Goal: Task Accomplishment & Management: Use online tool/utility

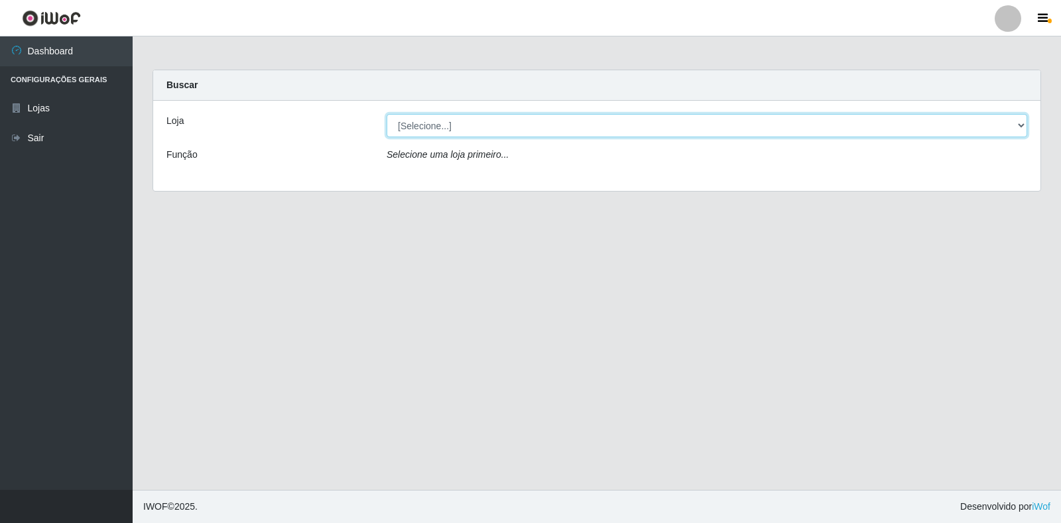
click at [415, 134] on select "[Selecione...] Extrabom - Loja 18 Goiabeiras" at bounding box center [707, 125] width 641 height 23
select select "501"
click at [387, 114] on select "[Selecione...] Extrabom - Loja 18 Goiabeiras" at bounding box center [707, 125] width 641 height 23
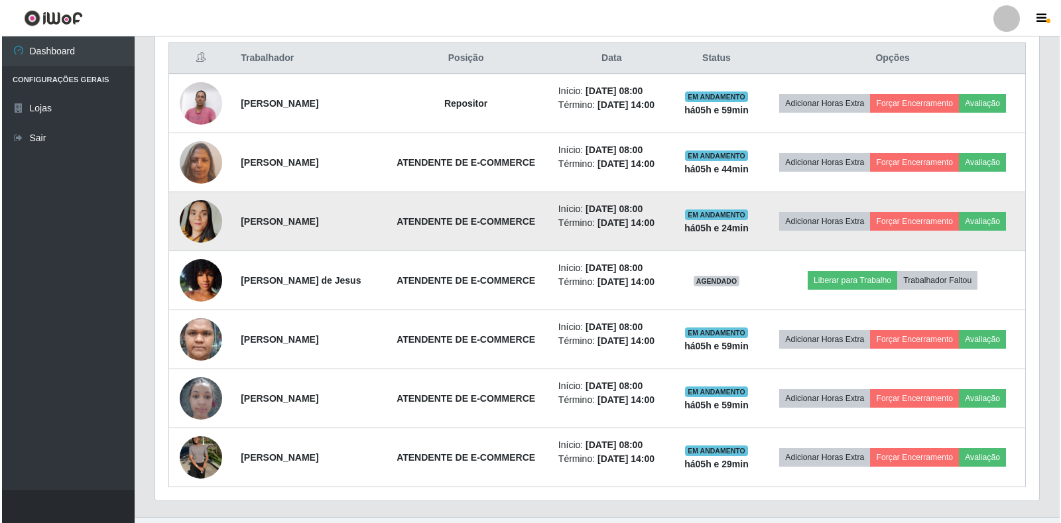
scroll to position [531, 0]
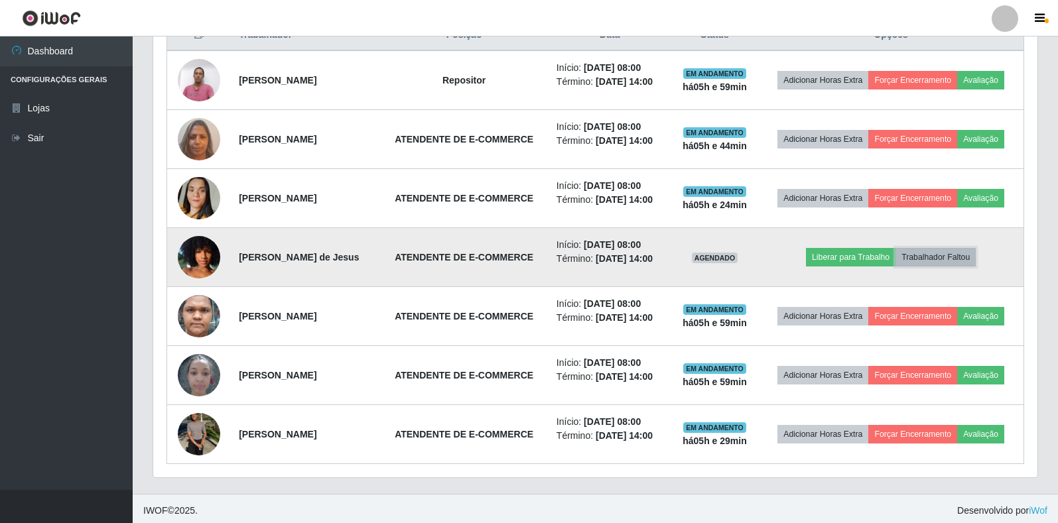
click at [937, 259] on button "Trabalhador Faltou" at bounding box center [936, 257] width 80 height 19
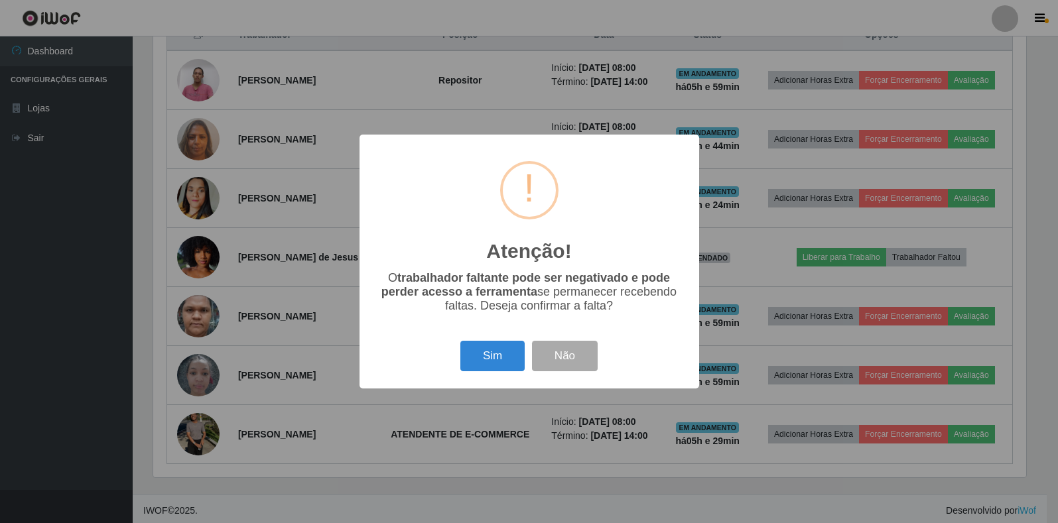
scroll to position [275, 876]
click at [492, 356] on button "Sim" at bounding box center [494, 356] width 64 height 31
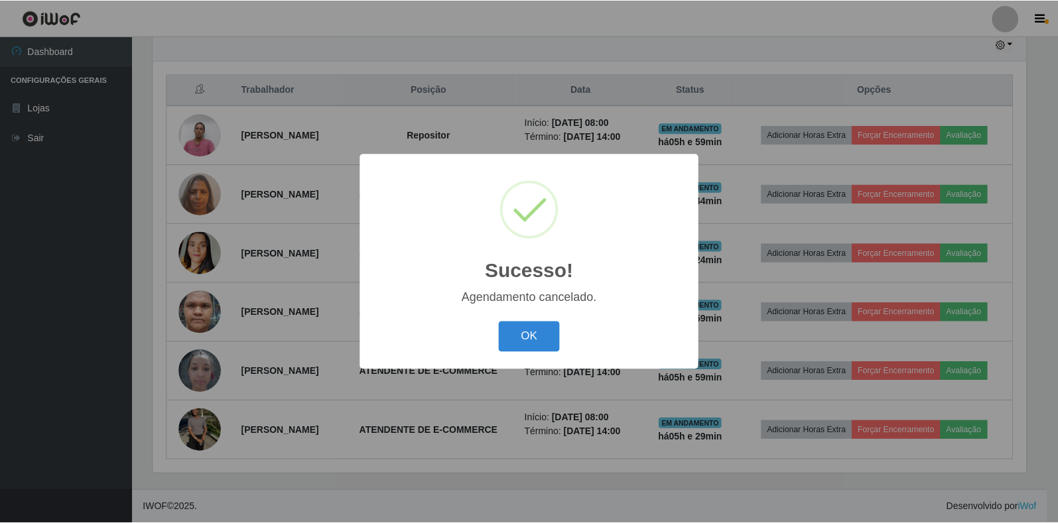
scroll to position [476, 0]
click at [517, 342] on button "OK" at bounding box center [531, 337] width 62 height 31
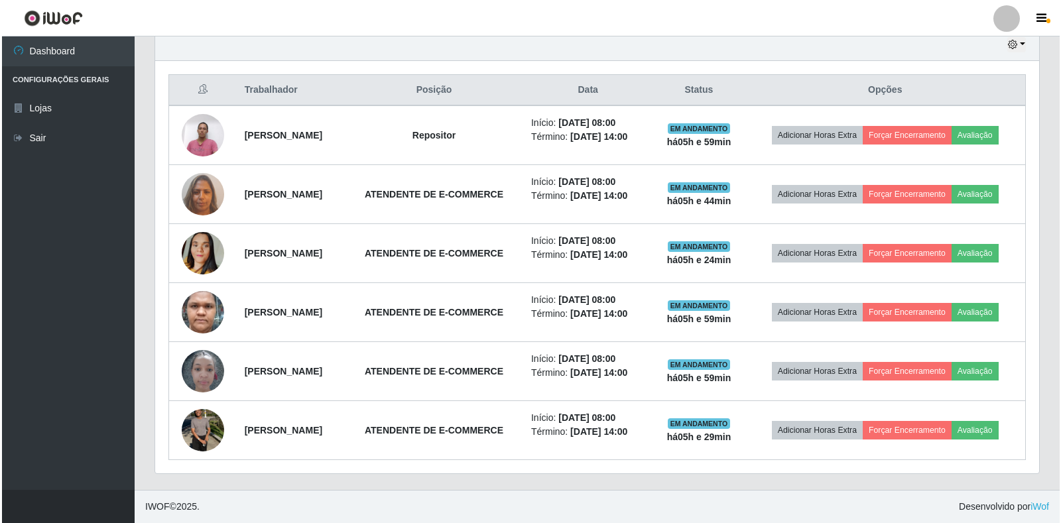
scroll to position [275, 884]
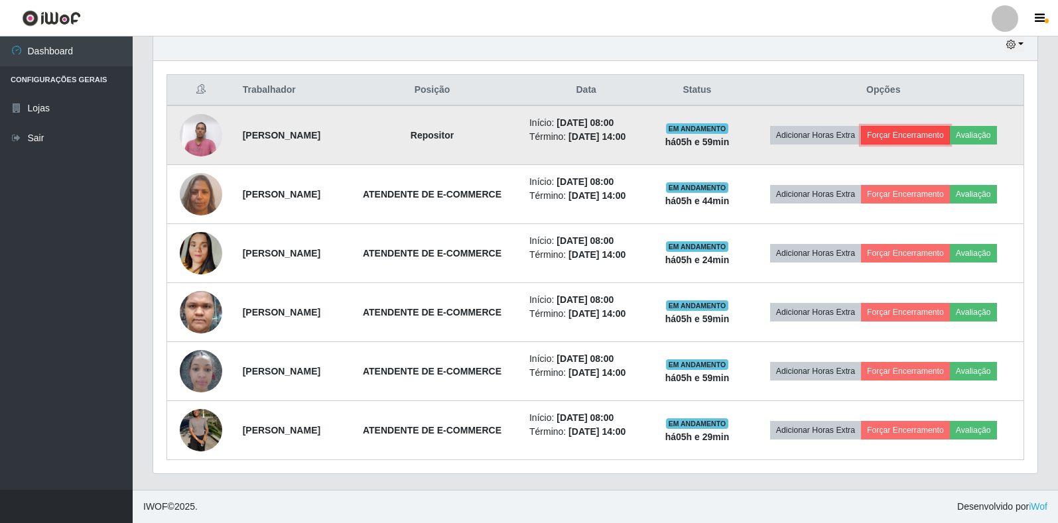
click at [942, 134] on button "Forçar Encerramento" at bounding box center [905, 135] width 89 height 19
click at [913, 135] on button "Forçar Encerramento" at bounding box center [905, 135] width 89 height 19
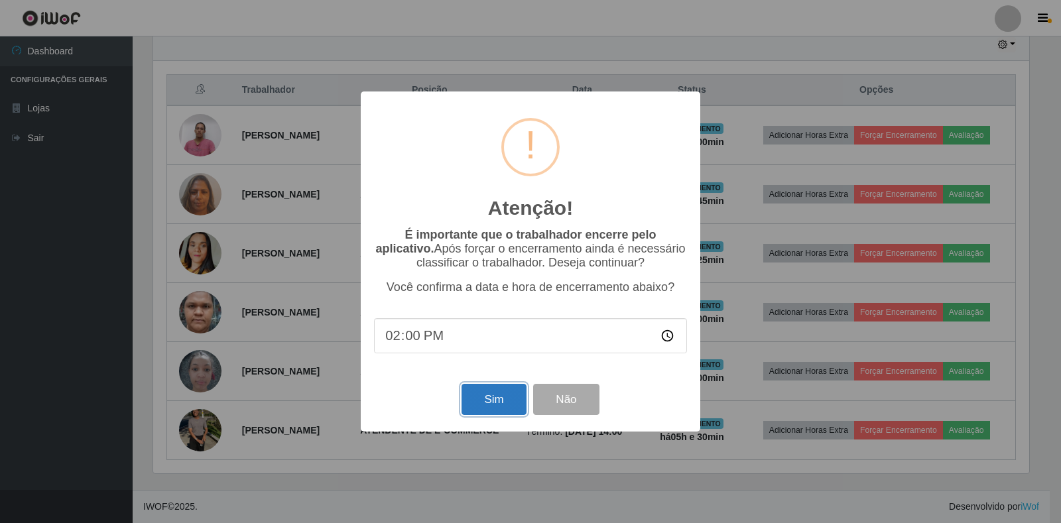
click at [474, 399] on button "Sim" at bounding box center [494, 399] width 64 height 31
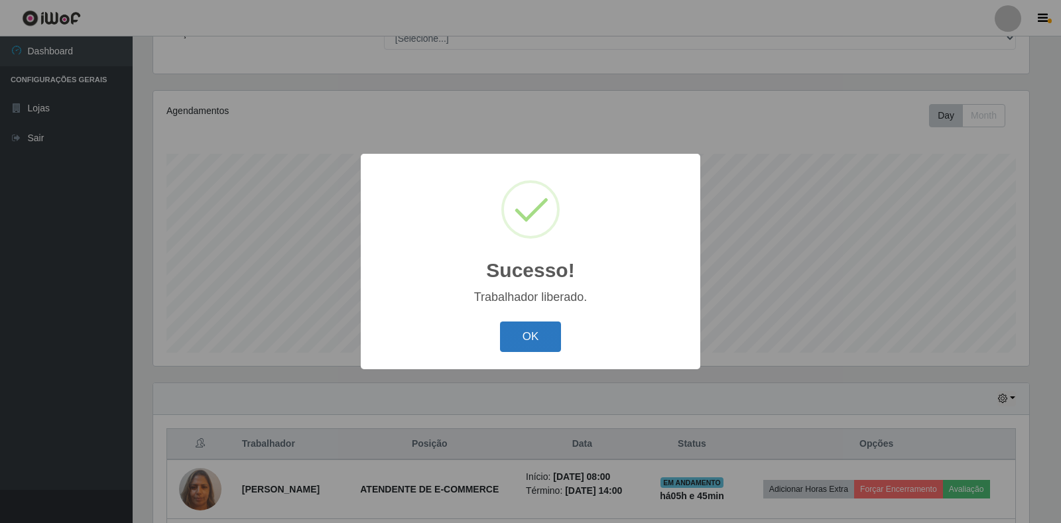
click at [530, 343] on button "OK" at bounding box center [531, 337] width 62 height 31
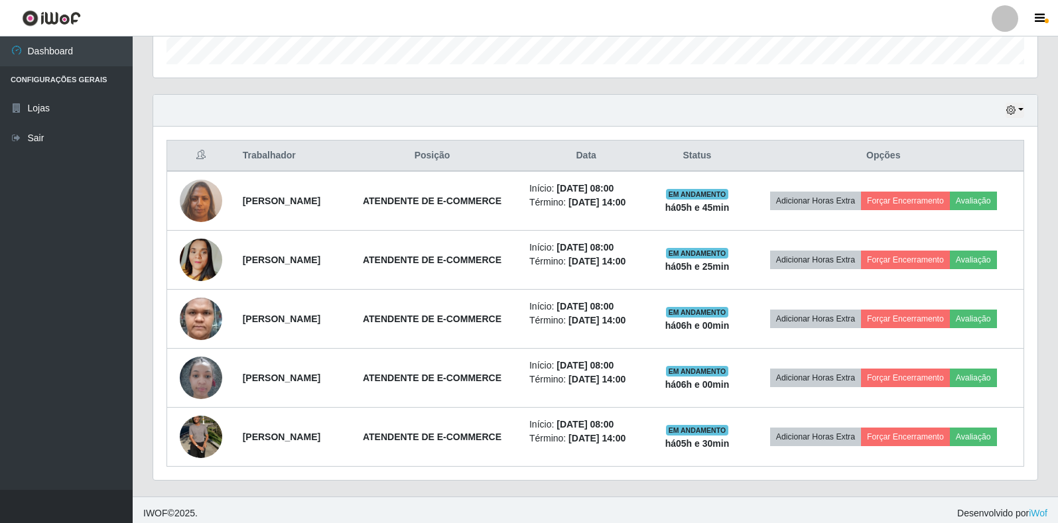
scroll to position [417, 0]
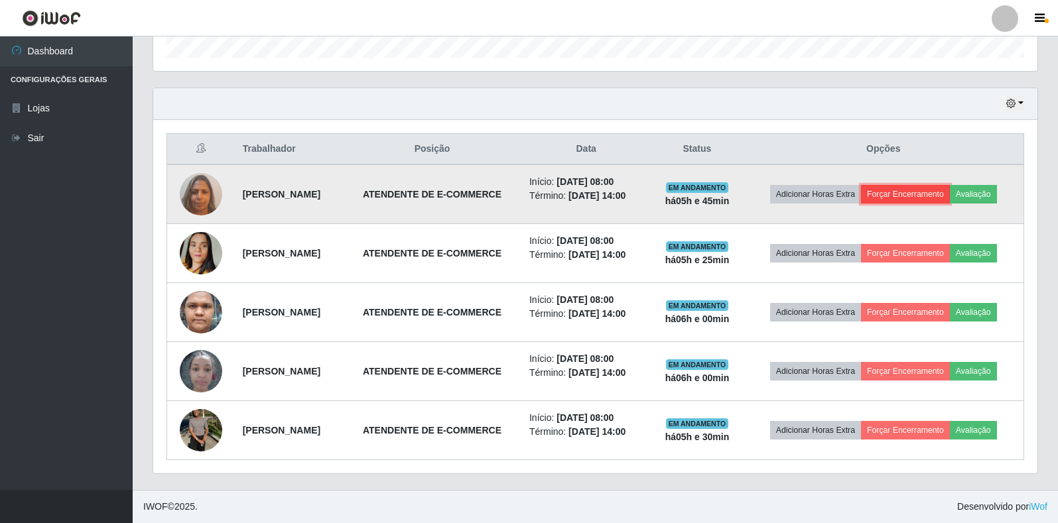
click at [938, 194] on button "Forçar Encerramento" at bounding box center [905, 194] width 89 height 19
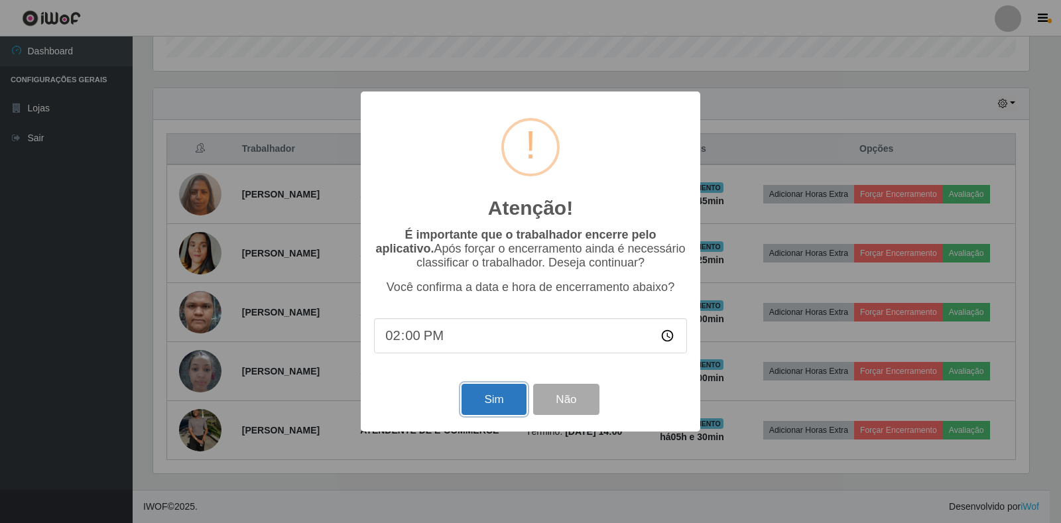
click at [493, 399] on button "Sim" at bounding box center [494, 399] width 64 height 31
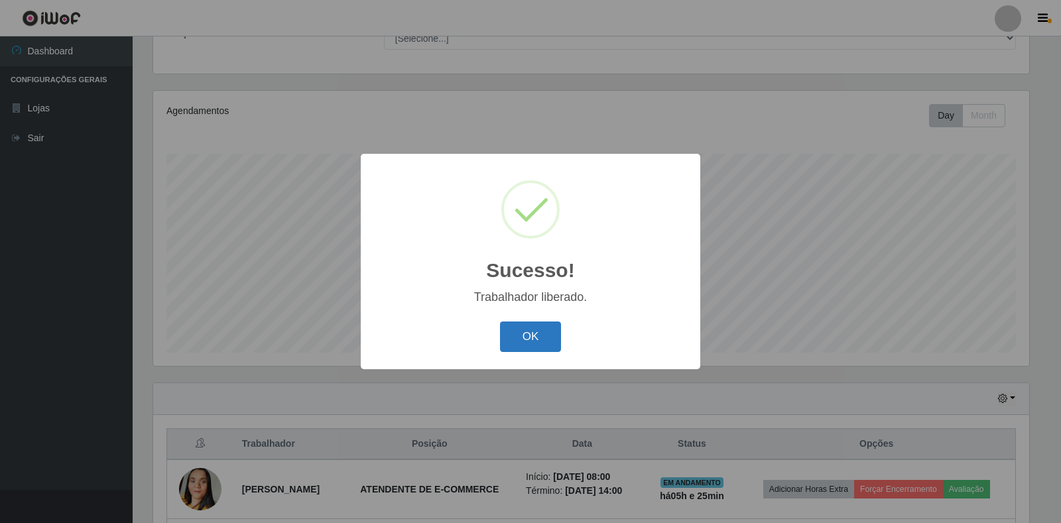
click at [510, 350] on button "OK" at bounding box center [531, 337] width 62 height 31
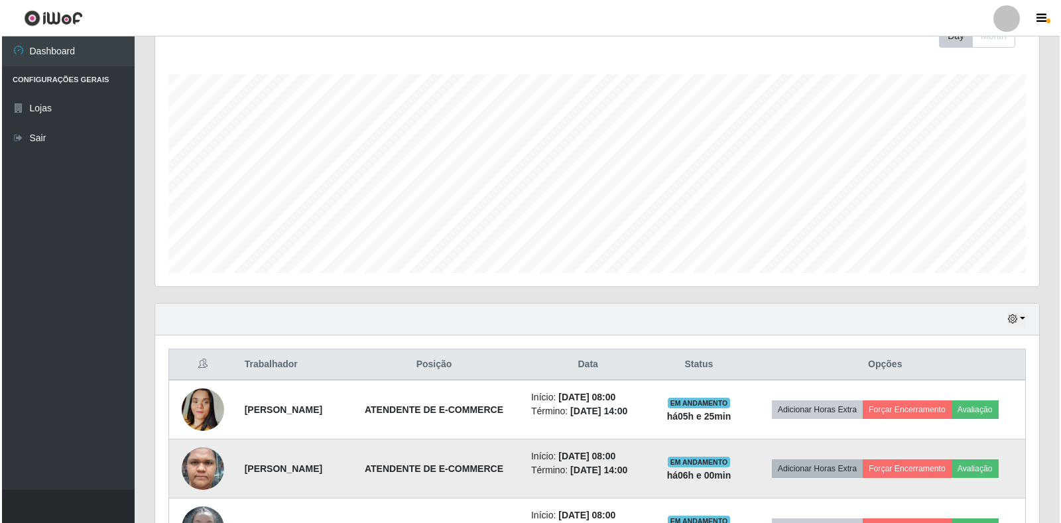
scroll to position [358, 0]
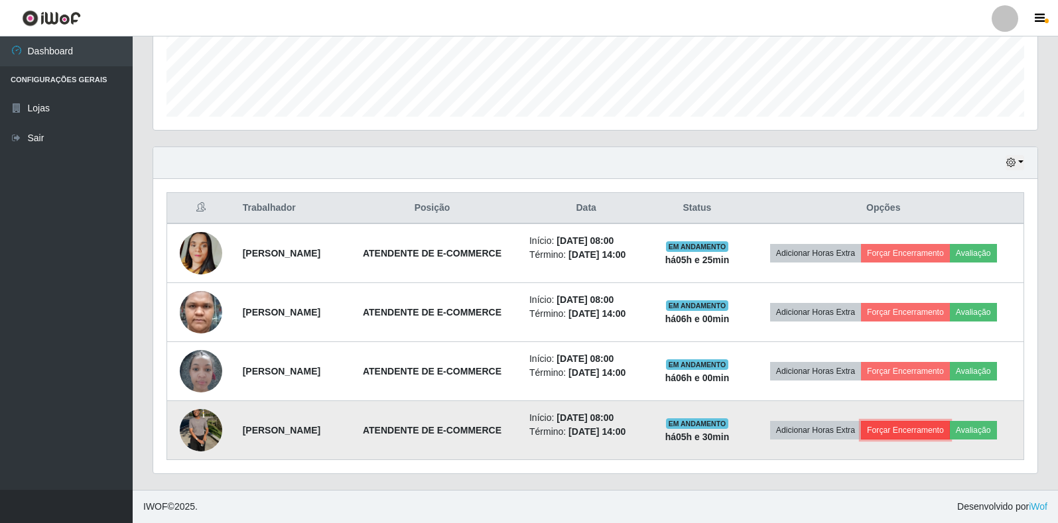
click at [906, 431] on button "Forçar Encerramento" at bounding box center [905, 430] width 89 height 19
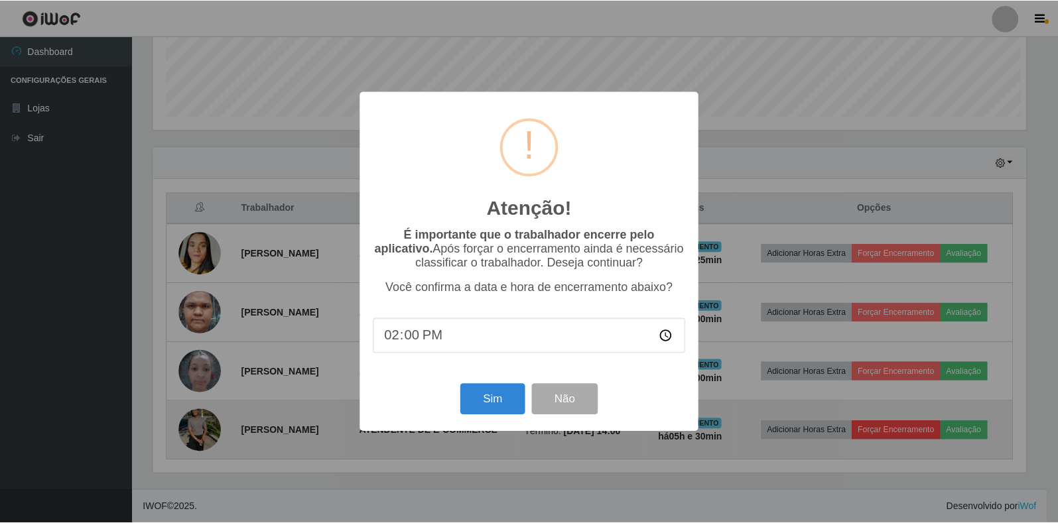
scroll to position [275, 876]
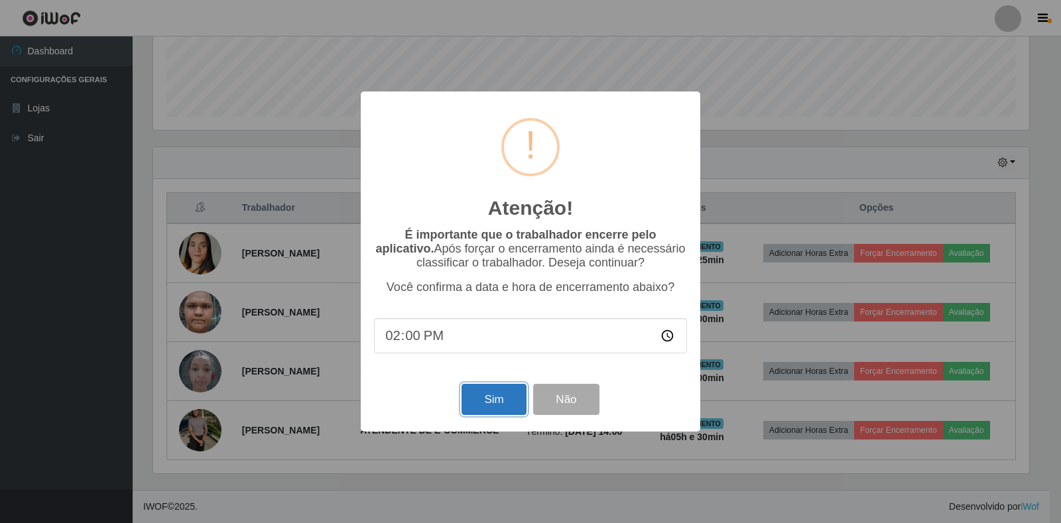
click at [504, 403] on button "Sim" at bounding box center [494, 399] width 64 height 31
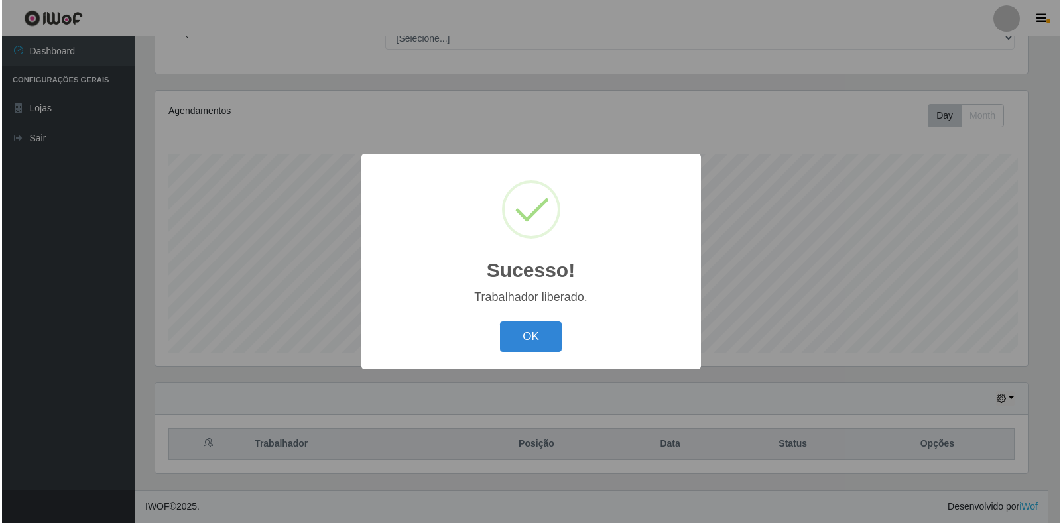
scroll to position [0, 0]
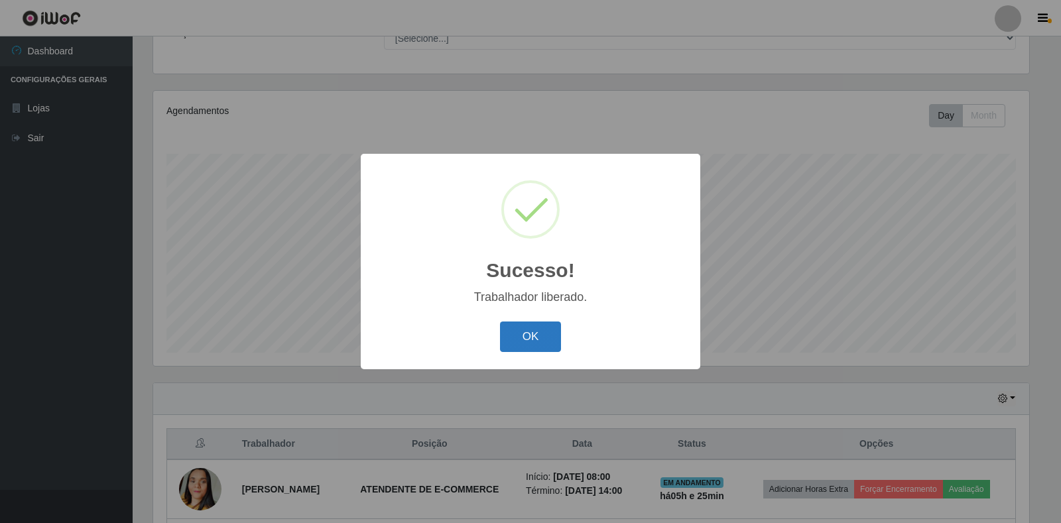
click at [517, 346] on button "OK" at bounding box center [531, 337] width 62 height 31
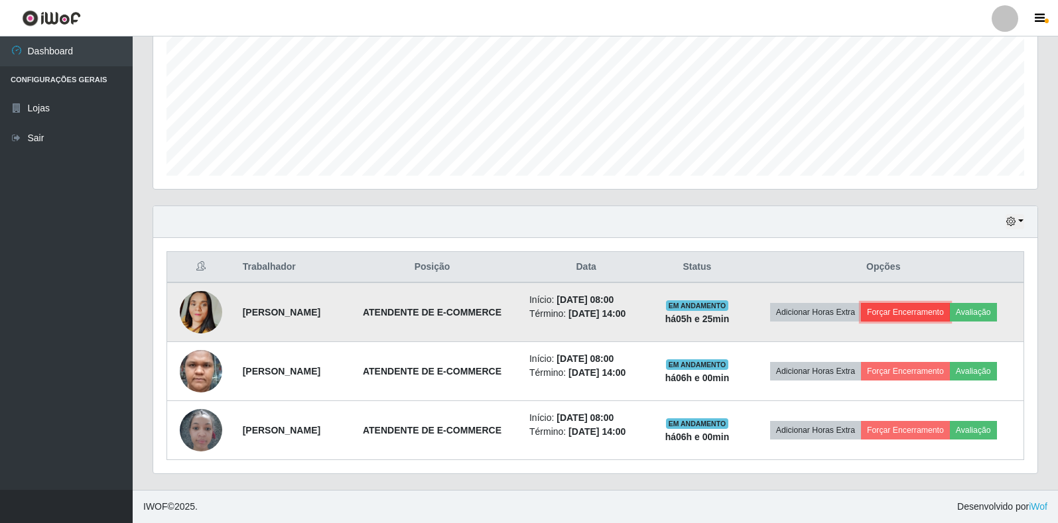
click at [903, 310] on button "Forçar Encerramento" at bounding box center [905, 312] width 89 height 19
click at [913, 315] on button "Forçar Encerramento" at bounding box center [905, 312] width 89 height 19
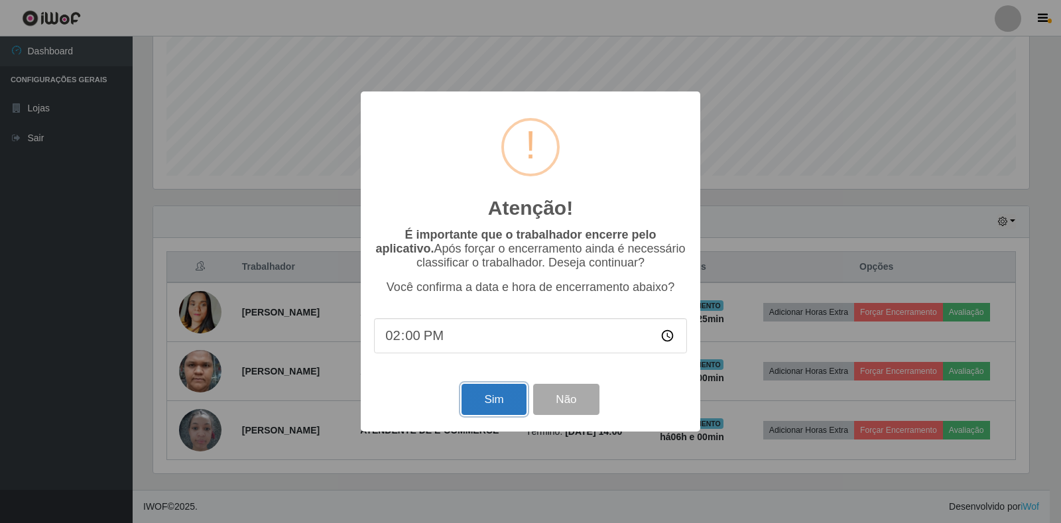
click at [474, 405] on button "Sim" at bounding box center [494, 399] width 64 height 31
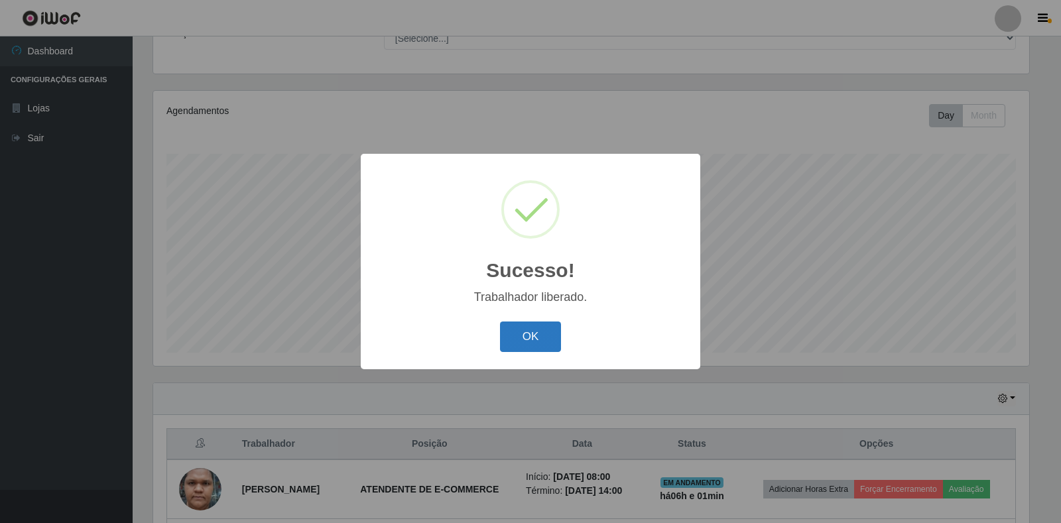
click at [523, 344] on button "OK" at bounding box center [531, 337] width 62 height 31
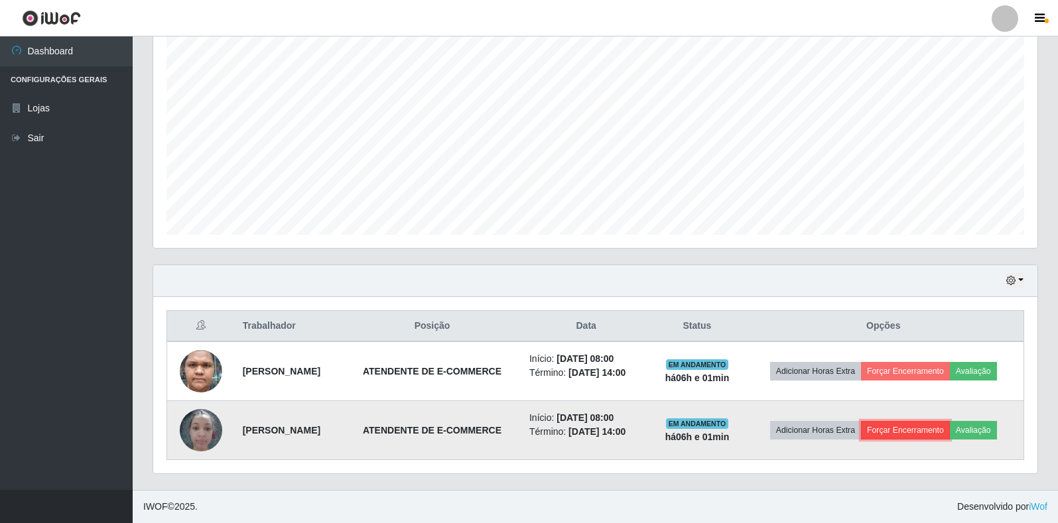
click at [911, 428] on button "Forçar Encerramento" at bounding box center [905, 430] width 89 height 19
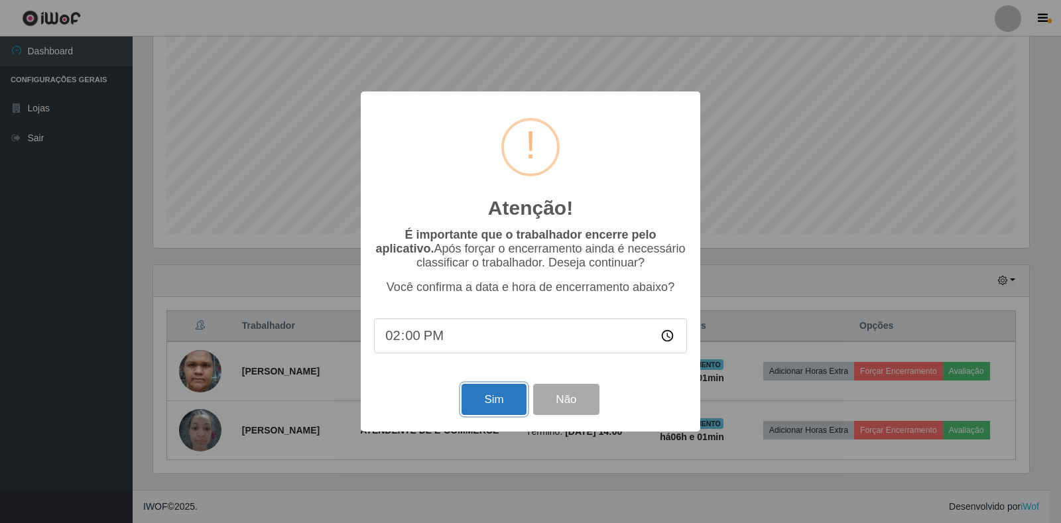
click at [485, 395] on button "Sim" at bounding box center [494, 399] width 64 height 31
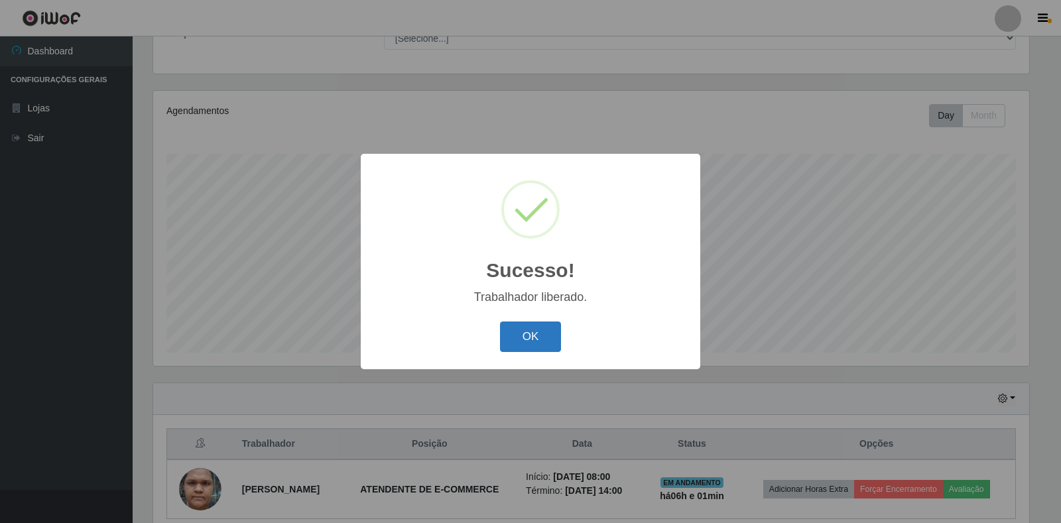
click at [515, 344] on button "OK" at bounding box center [531, 337] width 62 height 31
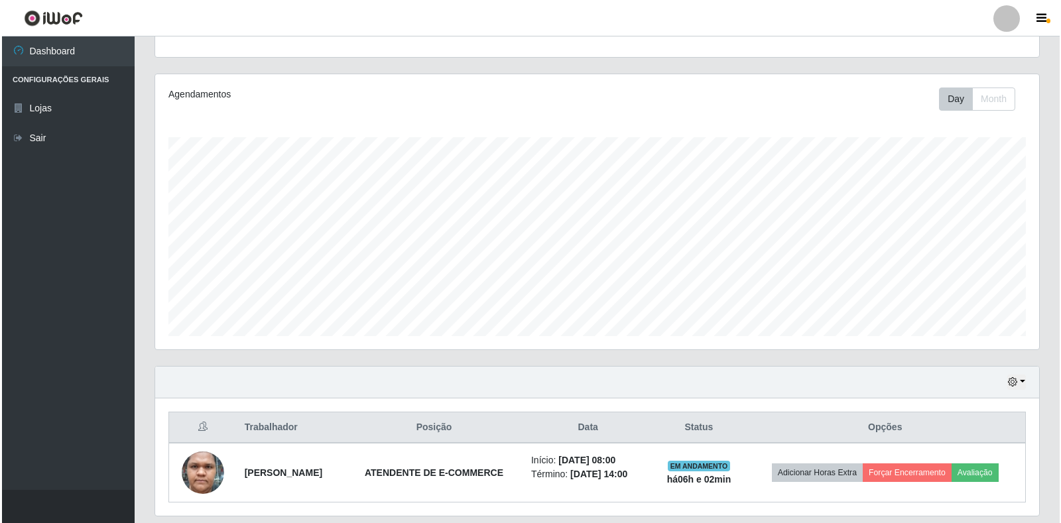
scroll to position [114, 0]
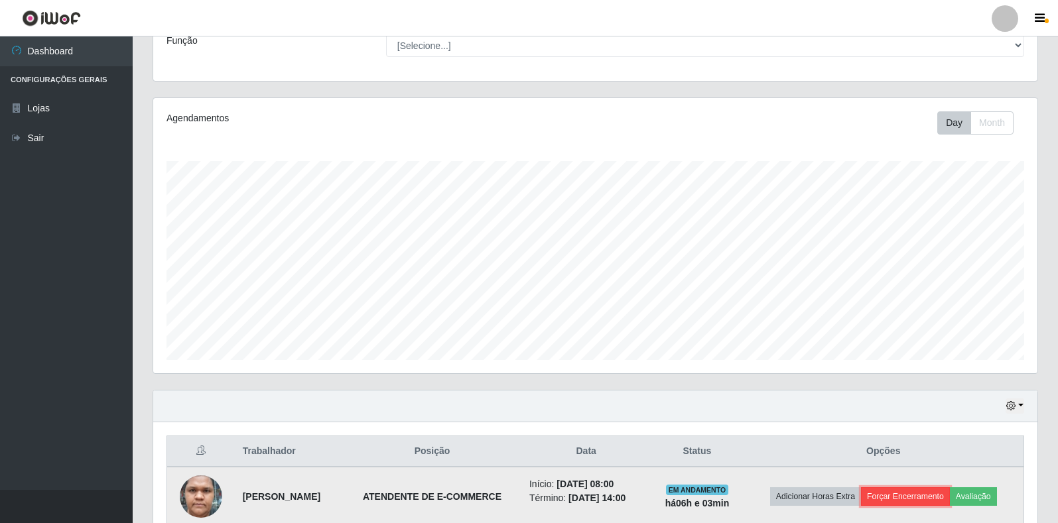
click at [919, 505] on button "Forçar Encerramento" at bounding box center [905, 497] width 89 height 19
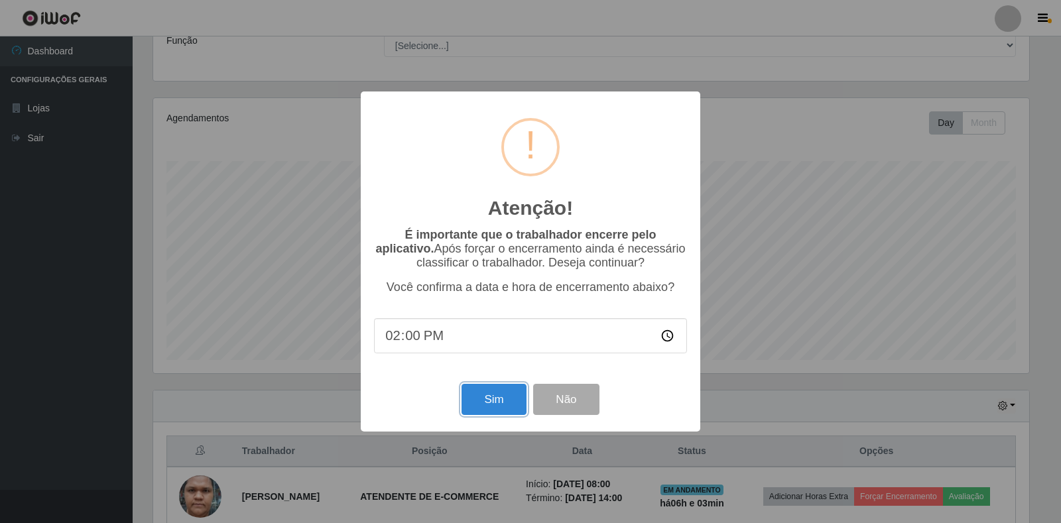
click at [495, 415] on button "Sim" at bounding box center [494, 399] width 64 height 31
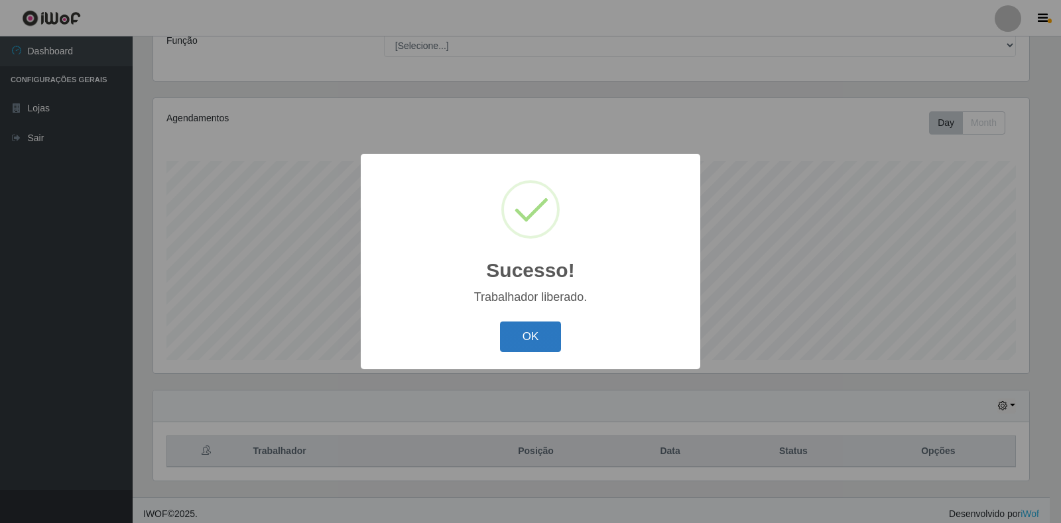
drag, startPoint x: 525, startPoint y: 328, endPoint x: 509, endPoint y: 344, distance: 22.5
click at [509, 344] on button "OK" at bounding box center [531, 337] width 62 height 31
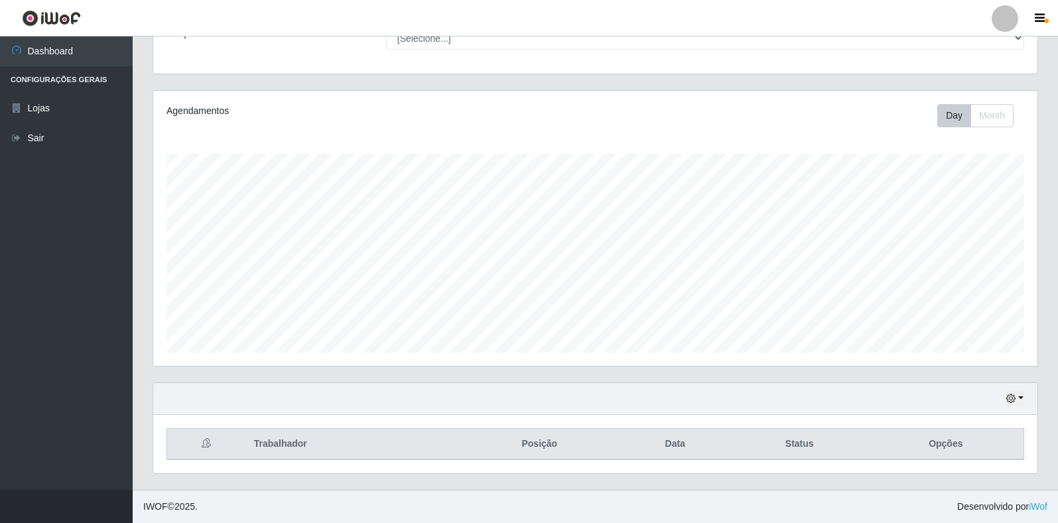
scroll to position [0, 0]
